Goal: Find specific page/section: Find specific page/section

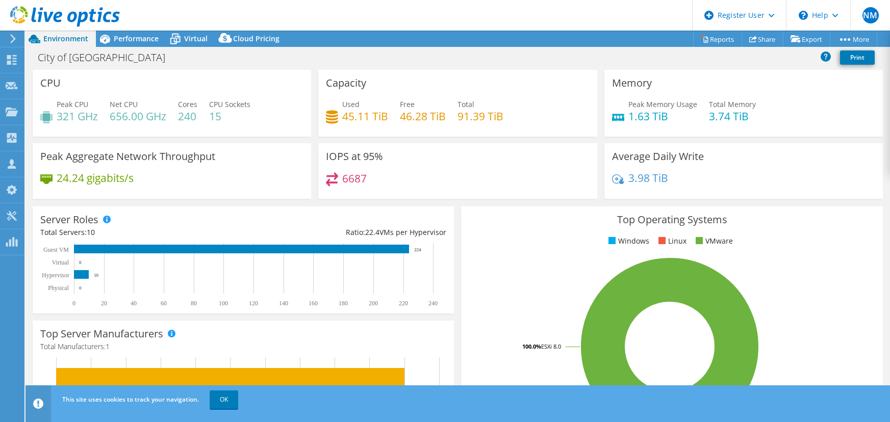
select select "USD"
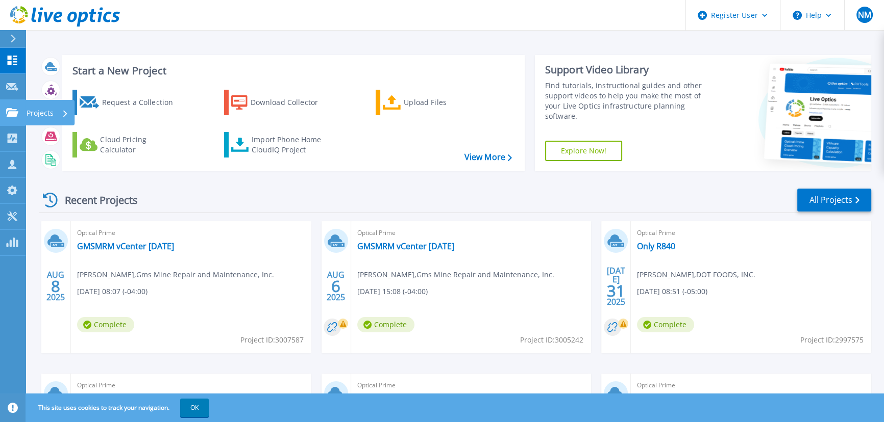
click at [18, 112] on div "Projects" at bounding box center [29, 112] width 47 height 9
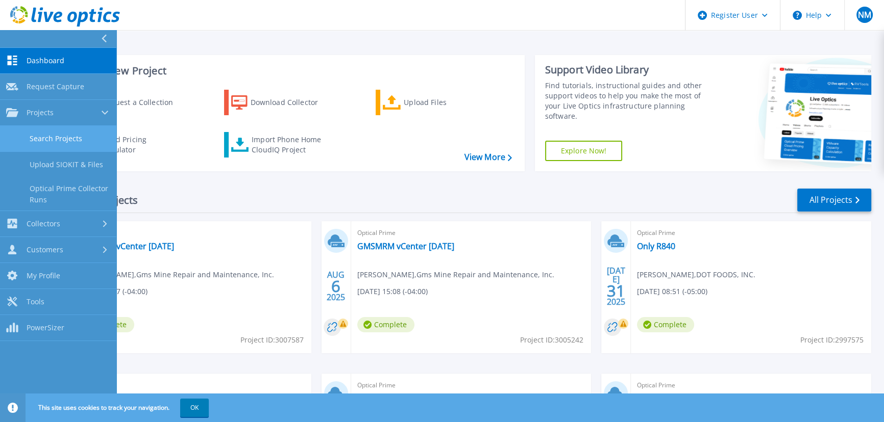
click at [47, 133] on link "Search Projects" at bounding box center [58, 139] width 116 height 26
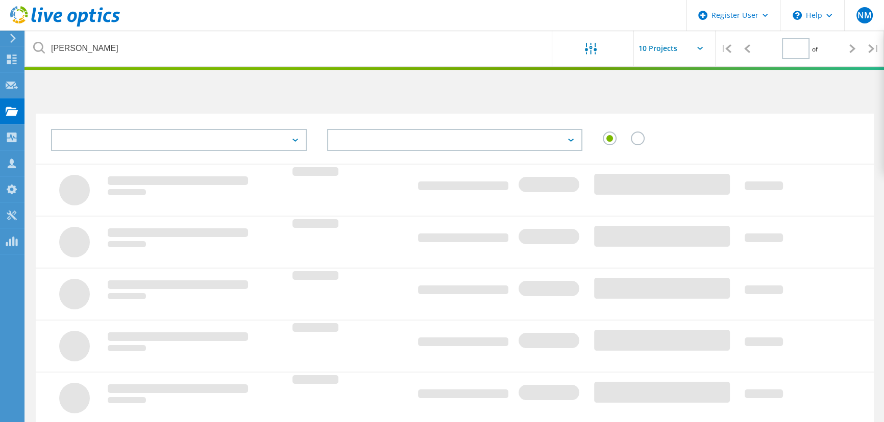
type input "1"
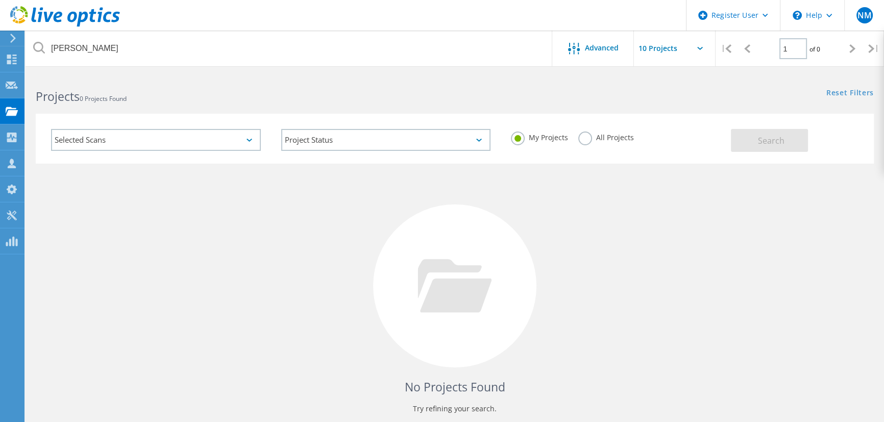
click at [580, 137] on label "All Projects" at bounding box center [606, 137] width 56 height 10
click at [0, 0] on input "All Projects" at bounding box center [0, 0] width 0 height 0
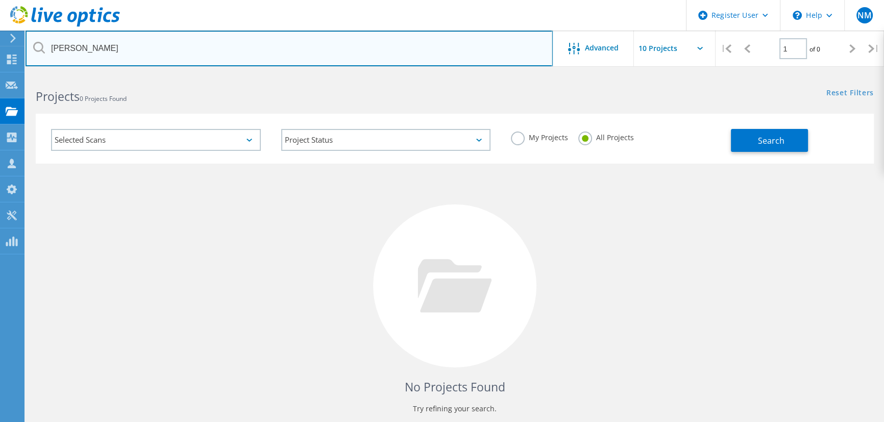
drag, startPoint x: 158, startPoint y: 56, endPoint x: -6, endPoint y: 46, distance: 164.6
click at [0, 46] on html "Register User \n Help Explore Helpful Articles Contact Support NM Dell User Nav…" at bounding box center [442, 235] width 884 height 470
type input "GIII"
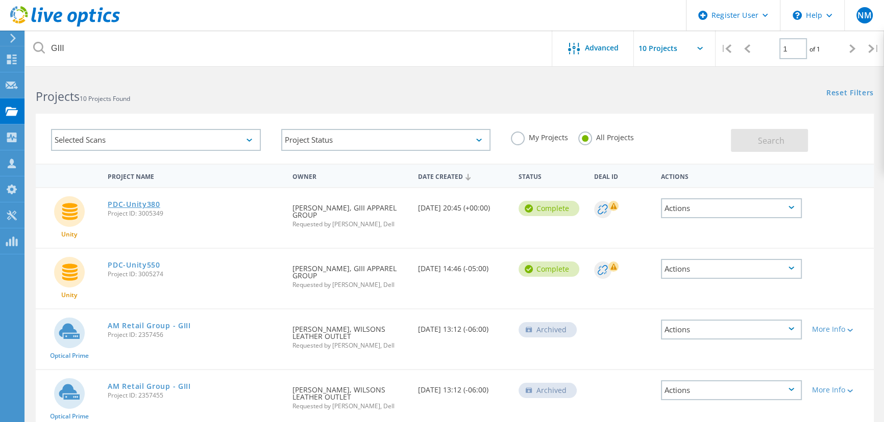
click at [148, 204] on link "PDC-Unity380" at bounding box center [134, 204] width 52 height 7
